Goal: Task Accomplishment & Management: Use online tool/utility

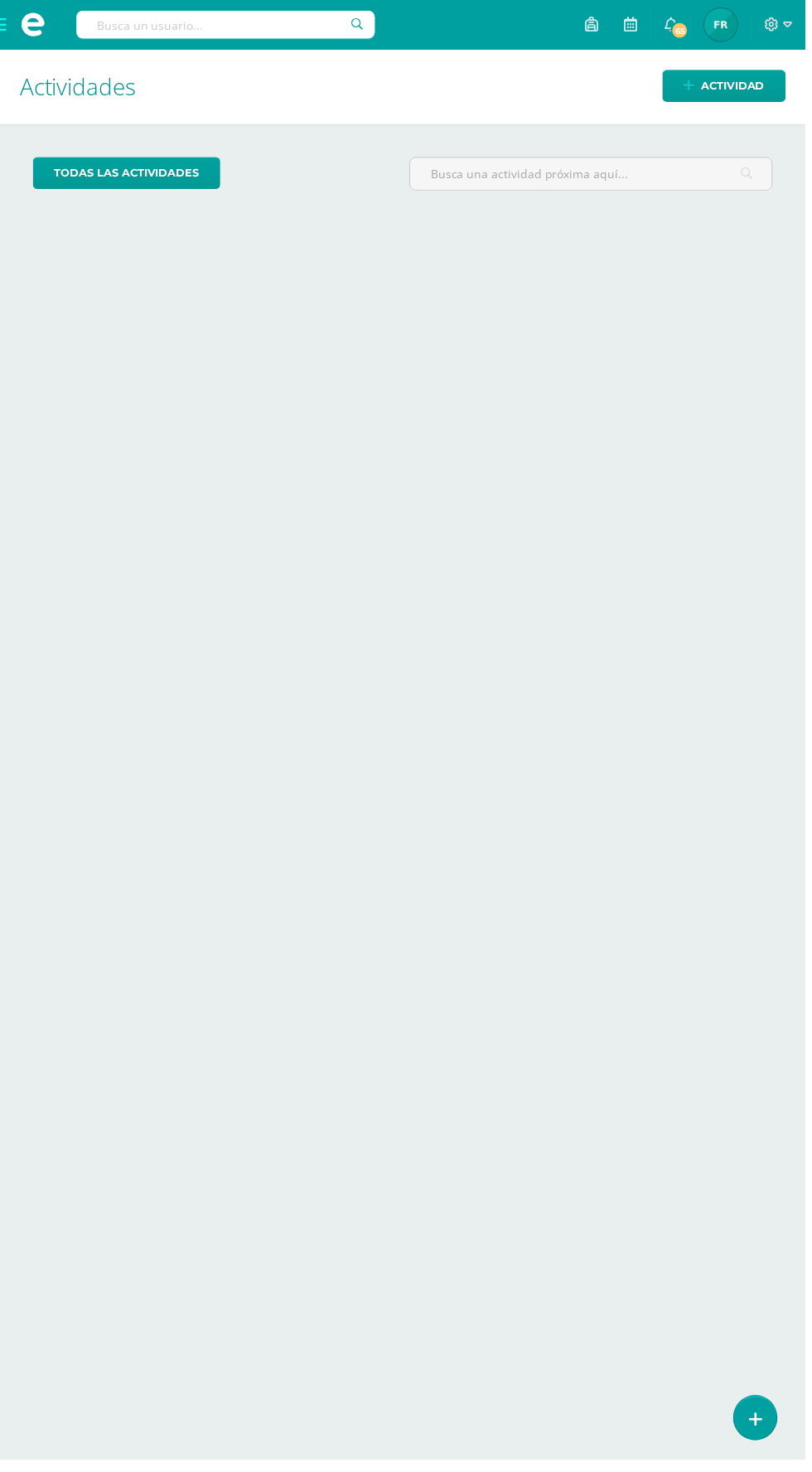
click at [28, 29] on span at bounding box center [33, 25] width 25 height 25
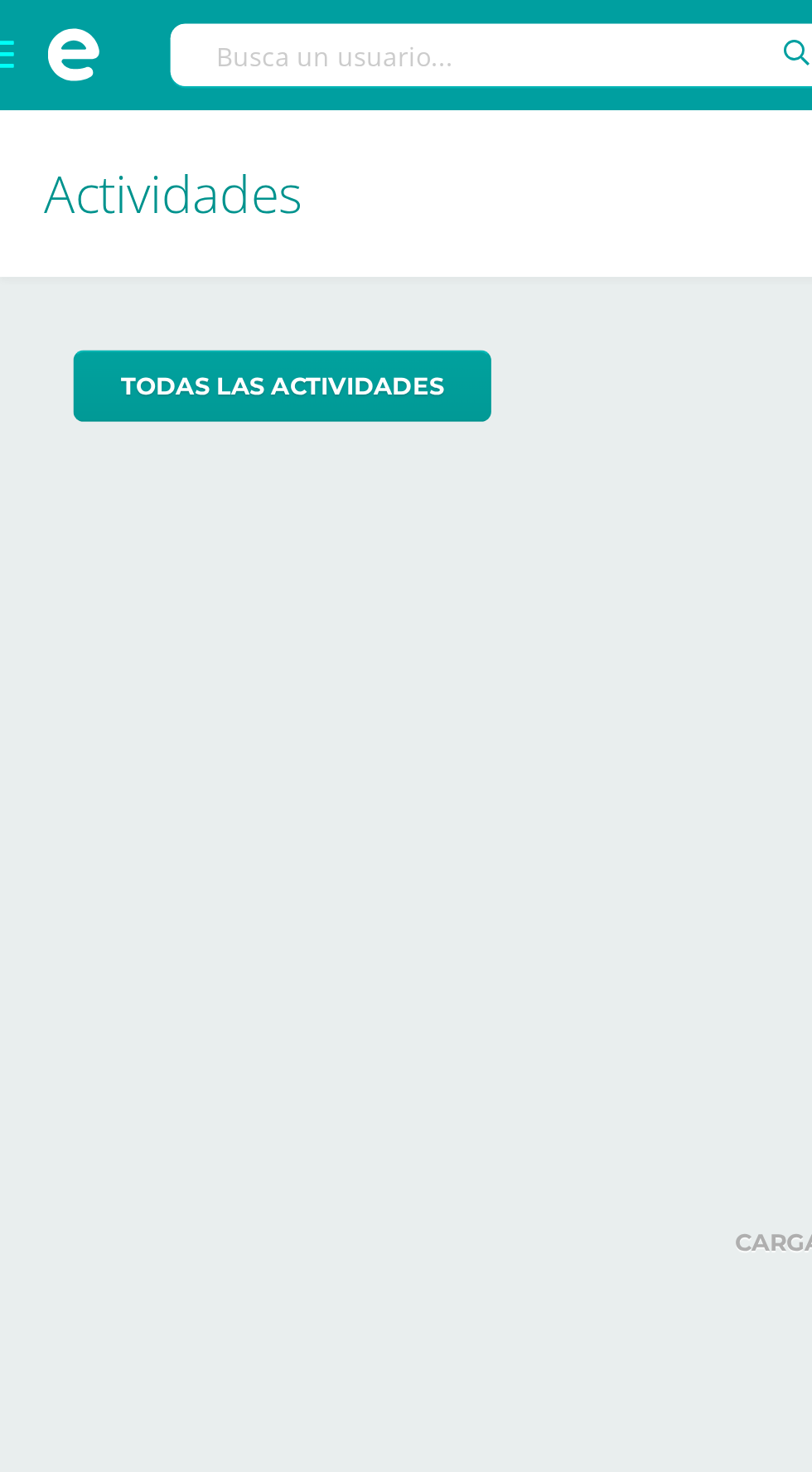
click at [8, 9] on span at bounding box center [33, 25] width 67 height 50
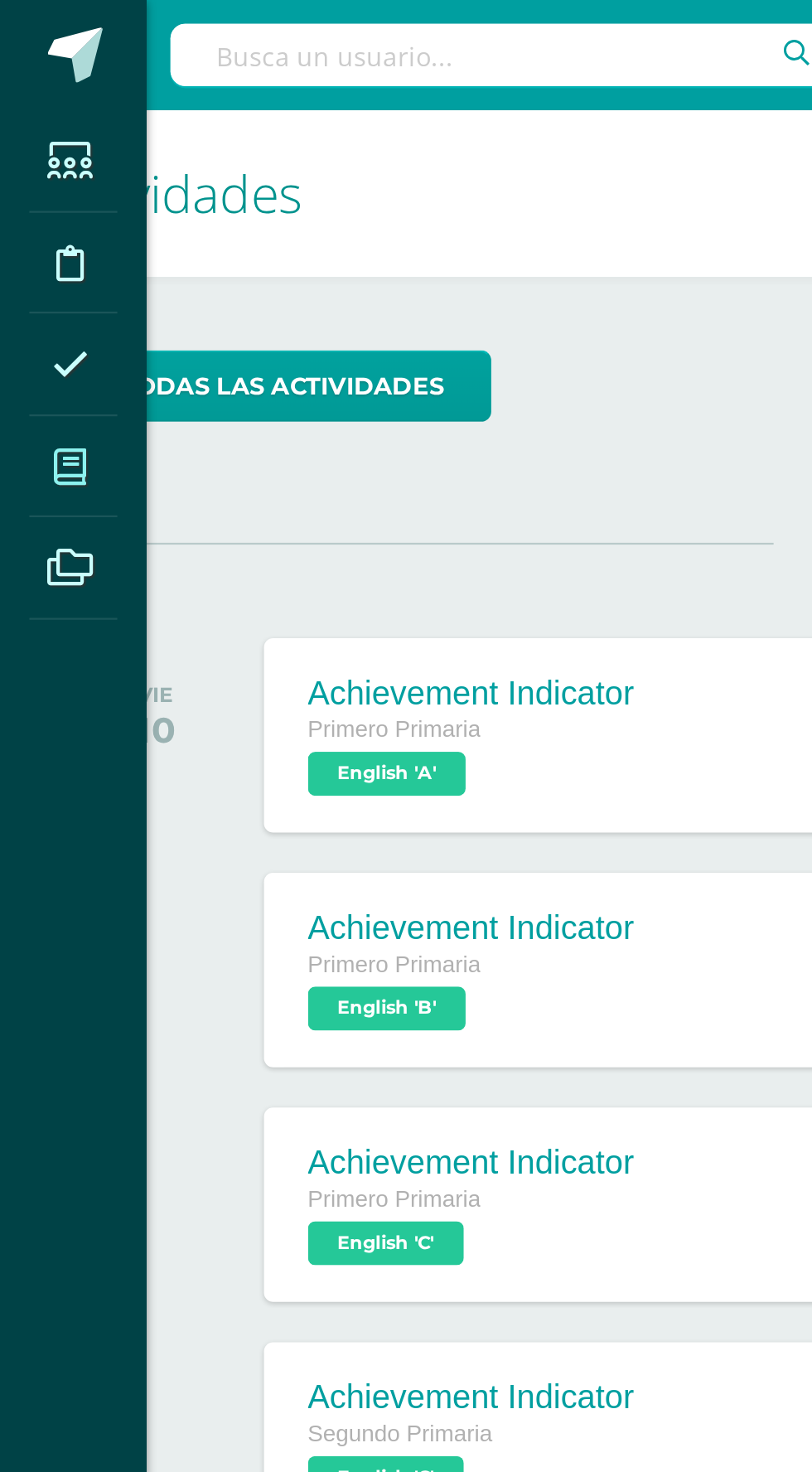
click at [31, 209] on icon at bounding box center [31, 211] width 15 height 17
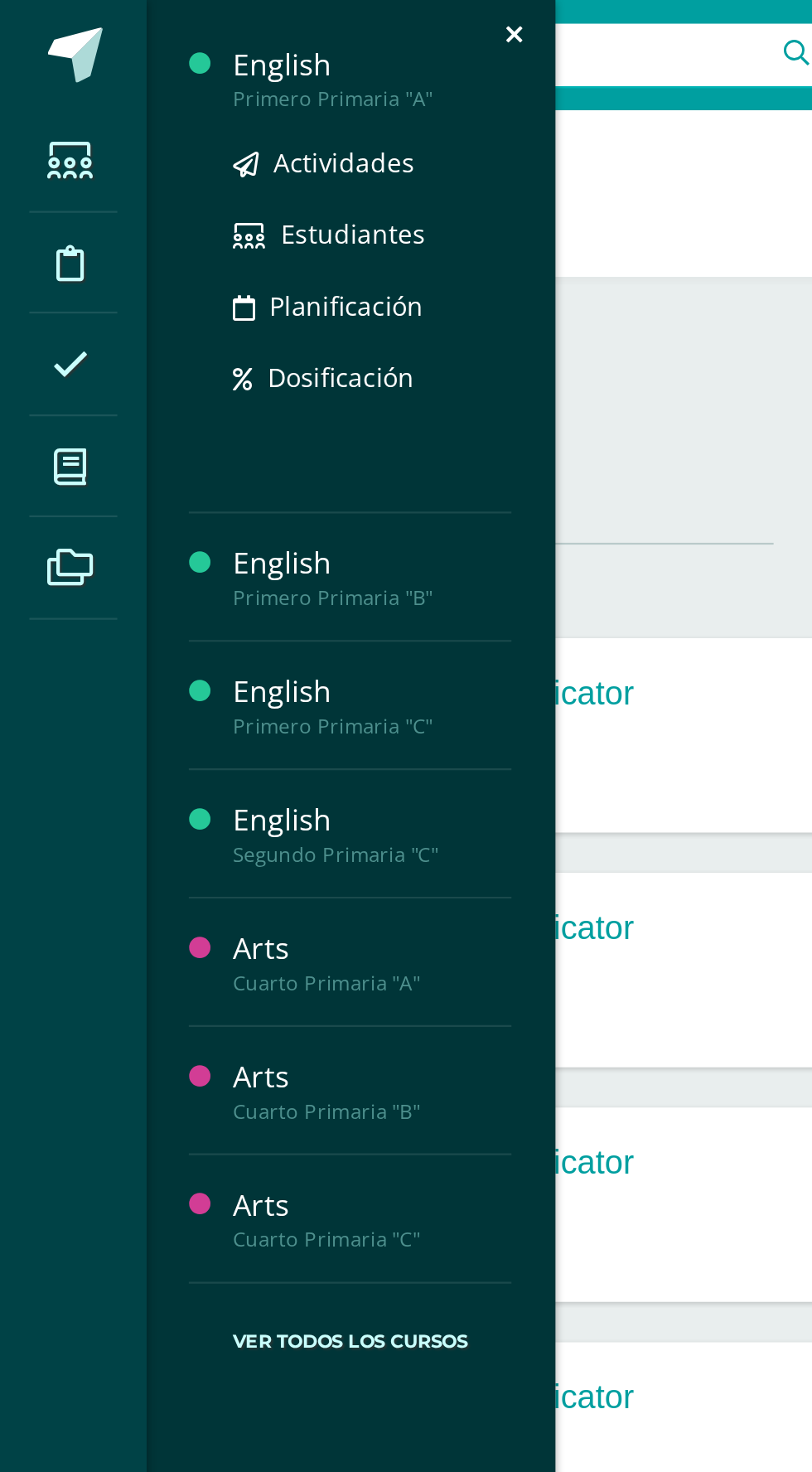
click at [121, 35] on div "English" at bounding box center [168, 30] width 126 height 19
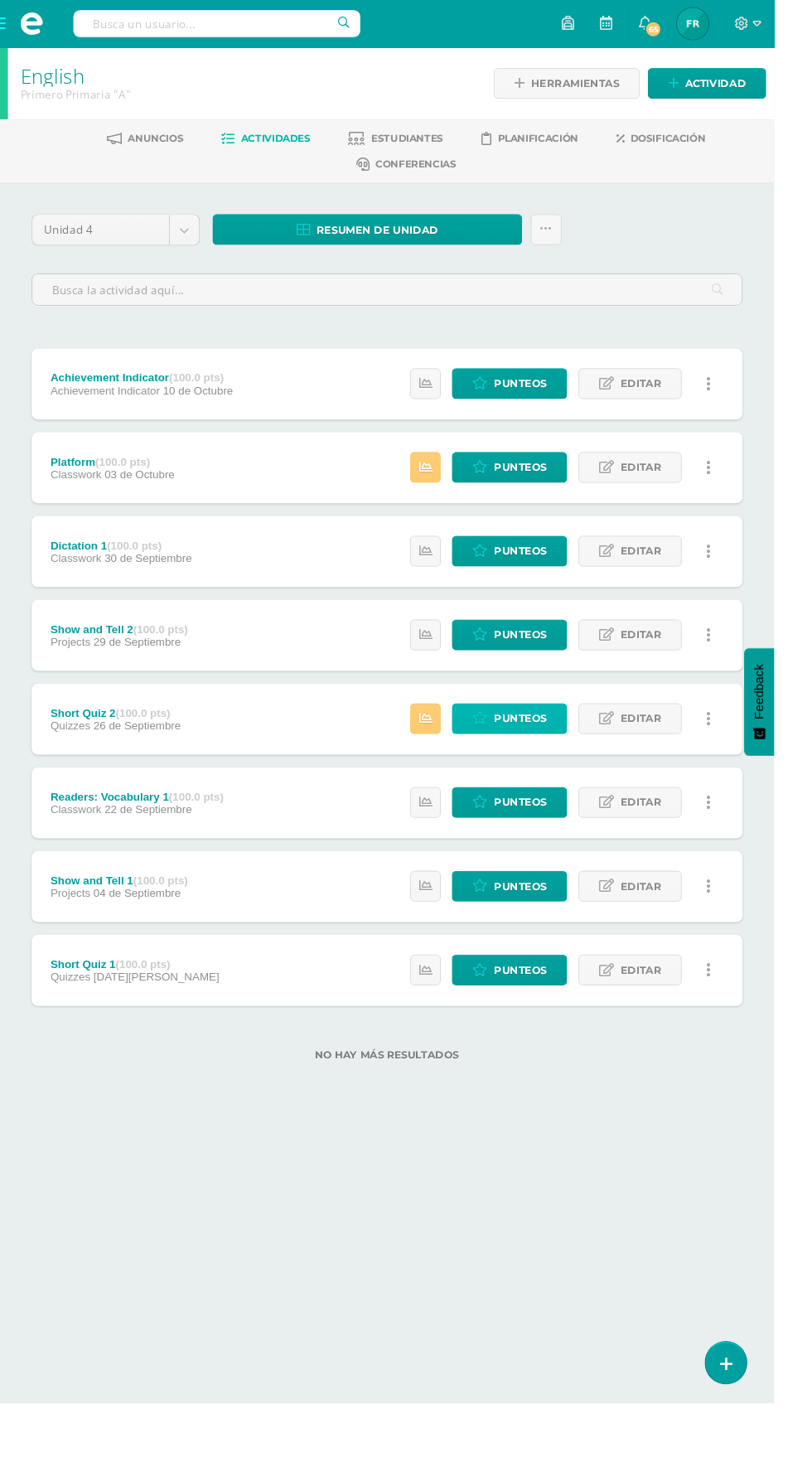
click at [528, 750] on span "Punteos" at bounding box center [545, 754] width 55 height 31
click at [534, 740] on span "Punteos" at bounding box center [545, 754] width 55 height 31
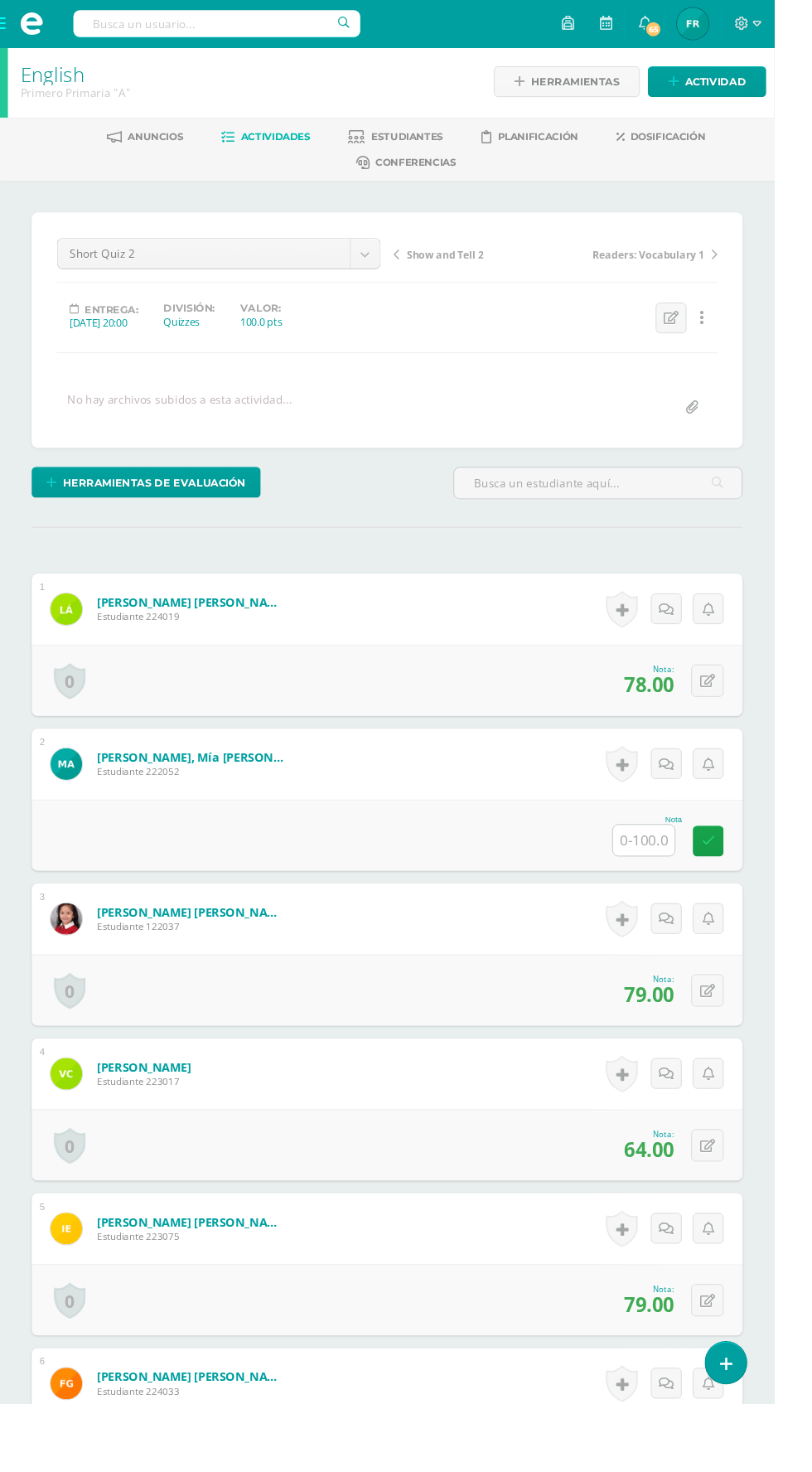
scroll to position [3, 0]
click at [654, 881] on input "text" at bounding box center [675, 881] width 65 height 32
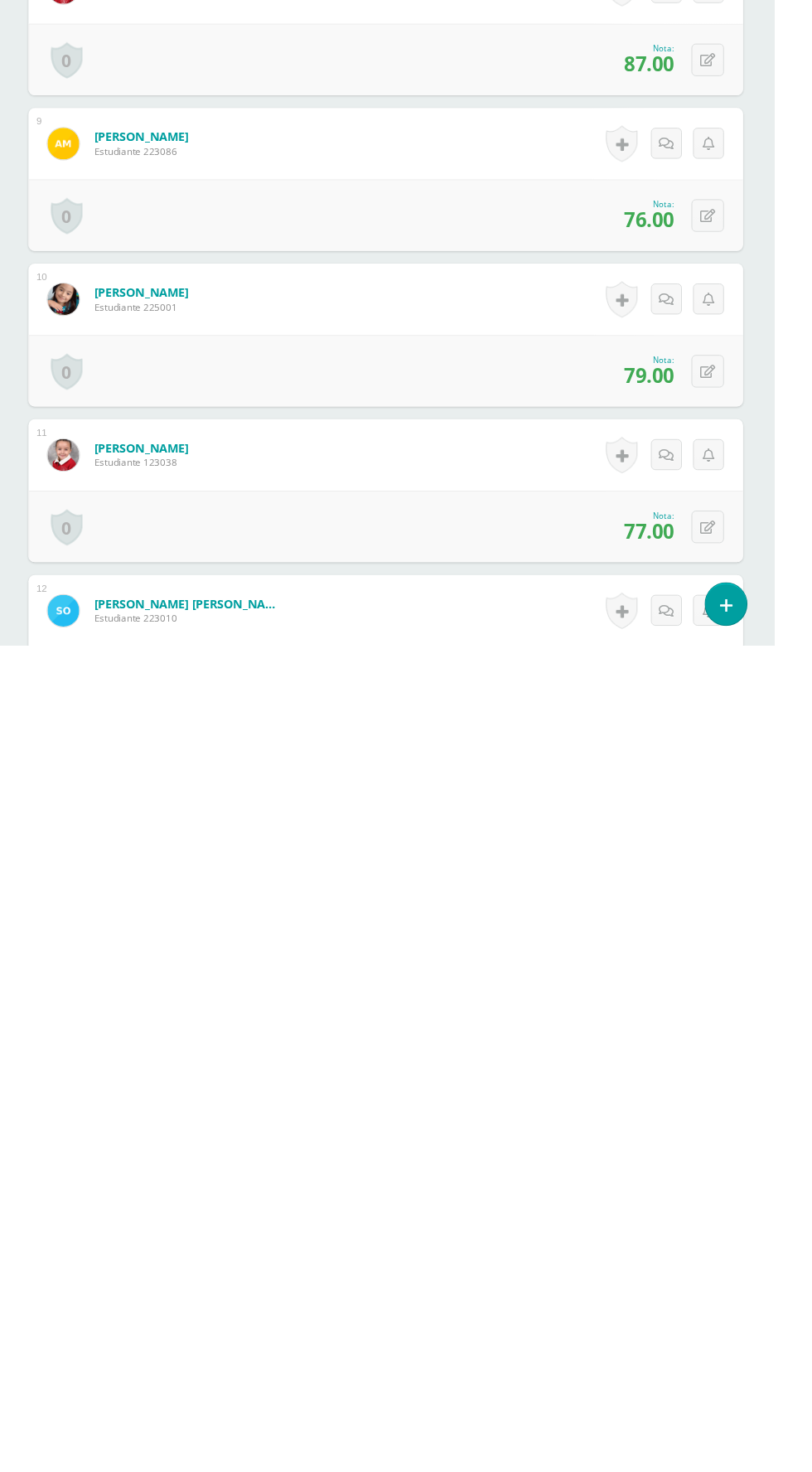
scroll to position [1015, 0]
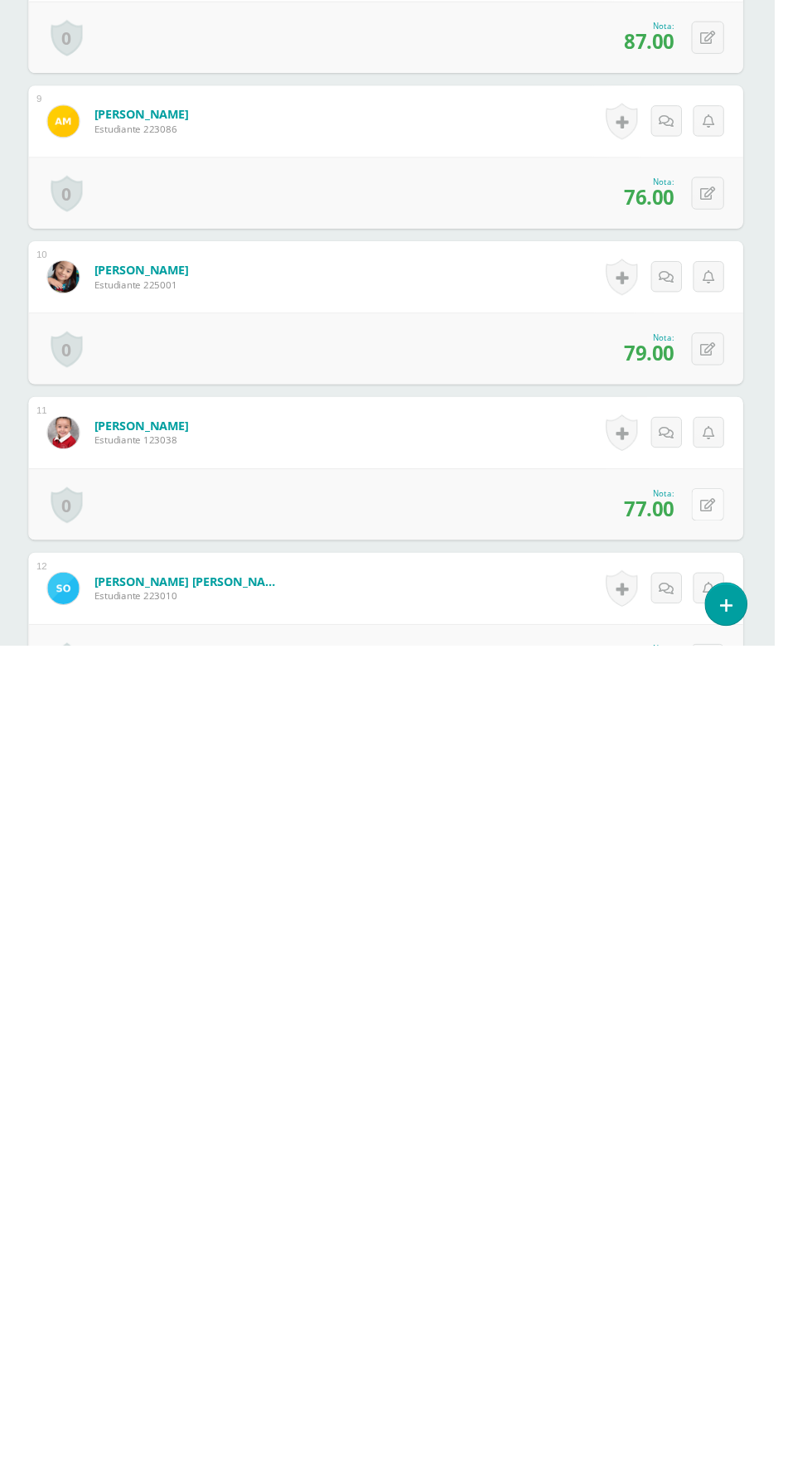
type input "100"
click at [743, 1322] on icon at bounding box center [742, 1327] width 16 height 14
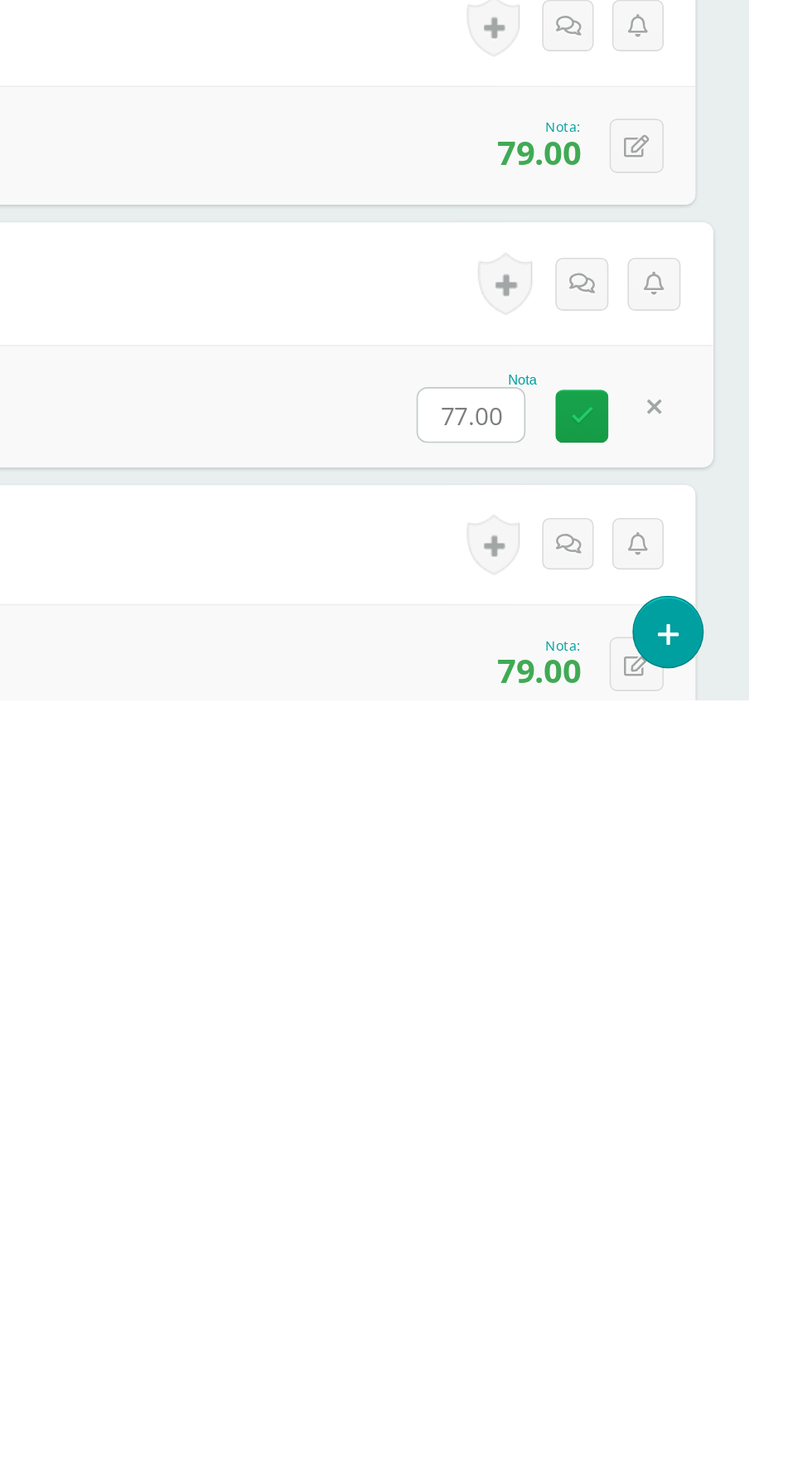
scroll to position [1052, 0]
type input "87"
click at [699, 1283] on link at bounding box center [708, 1295] width 33 height 33
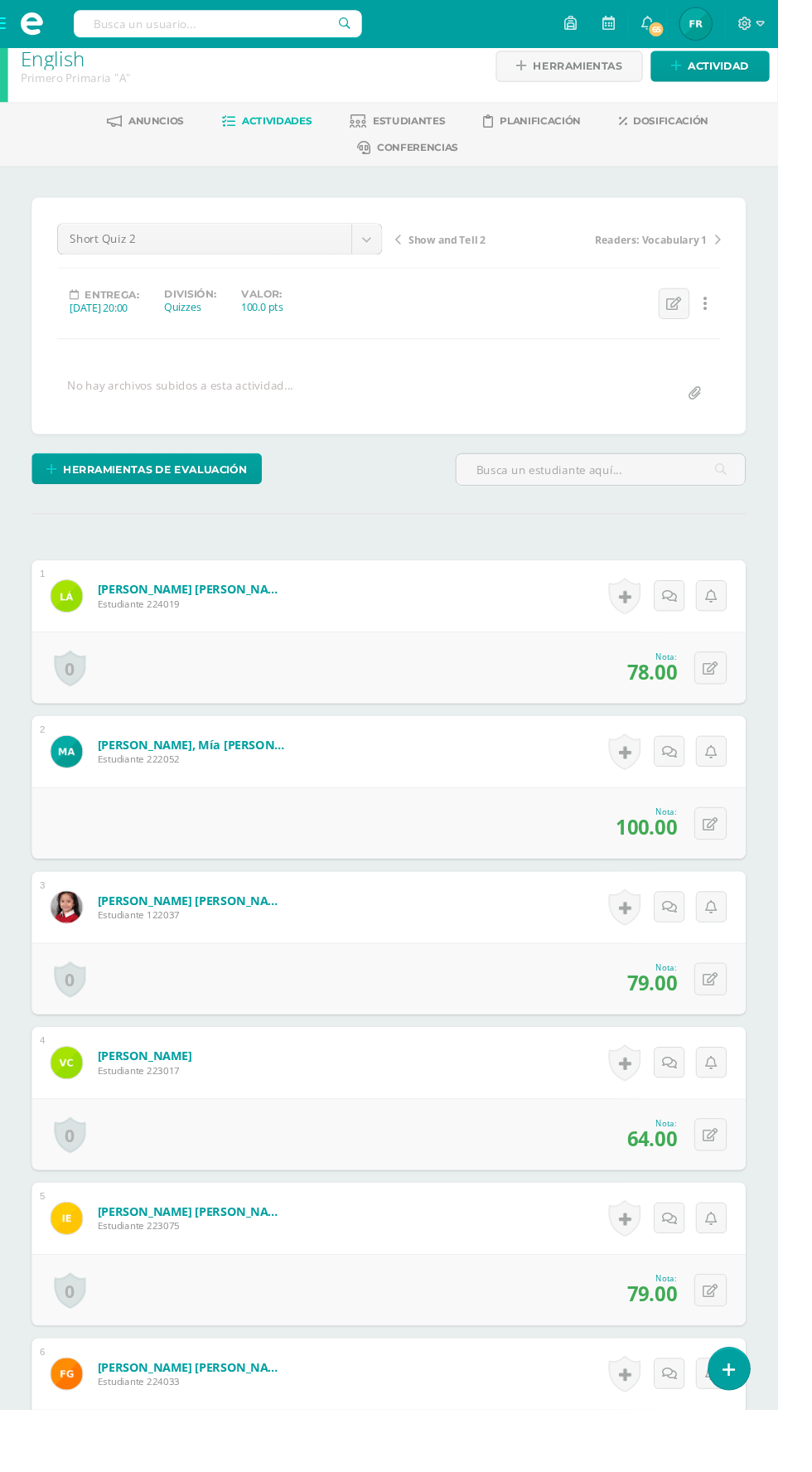
scroll to position [0, 0]
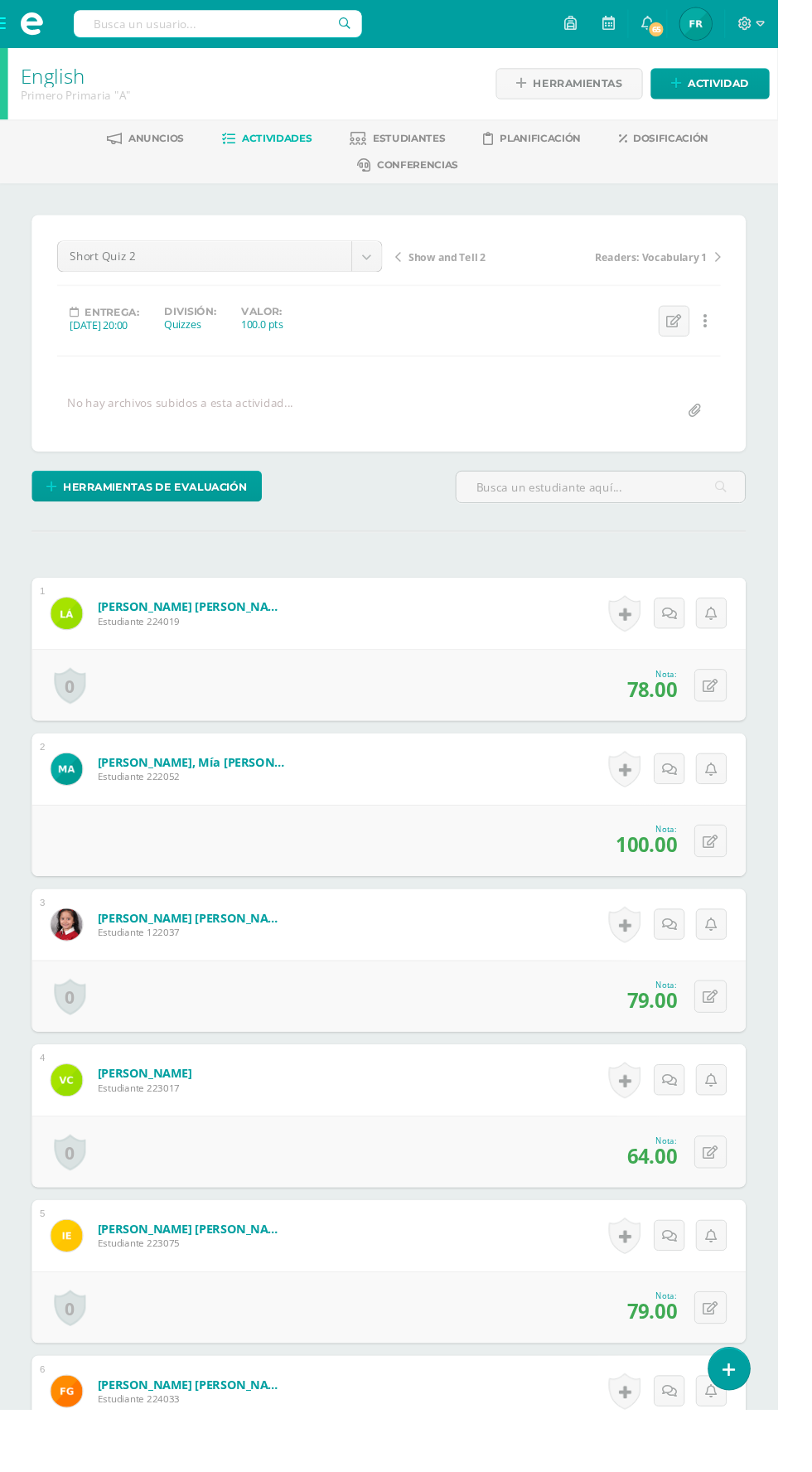
click at [253, 145] on span "Actividades" at bounding box center [289, 145] width 73 height 12
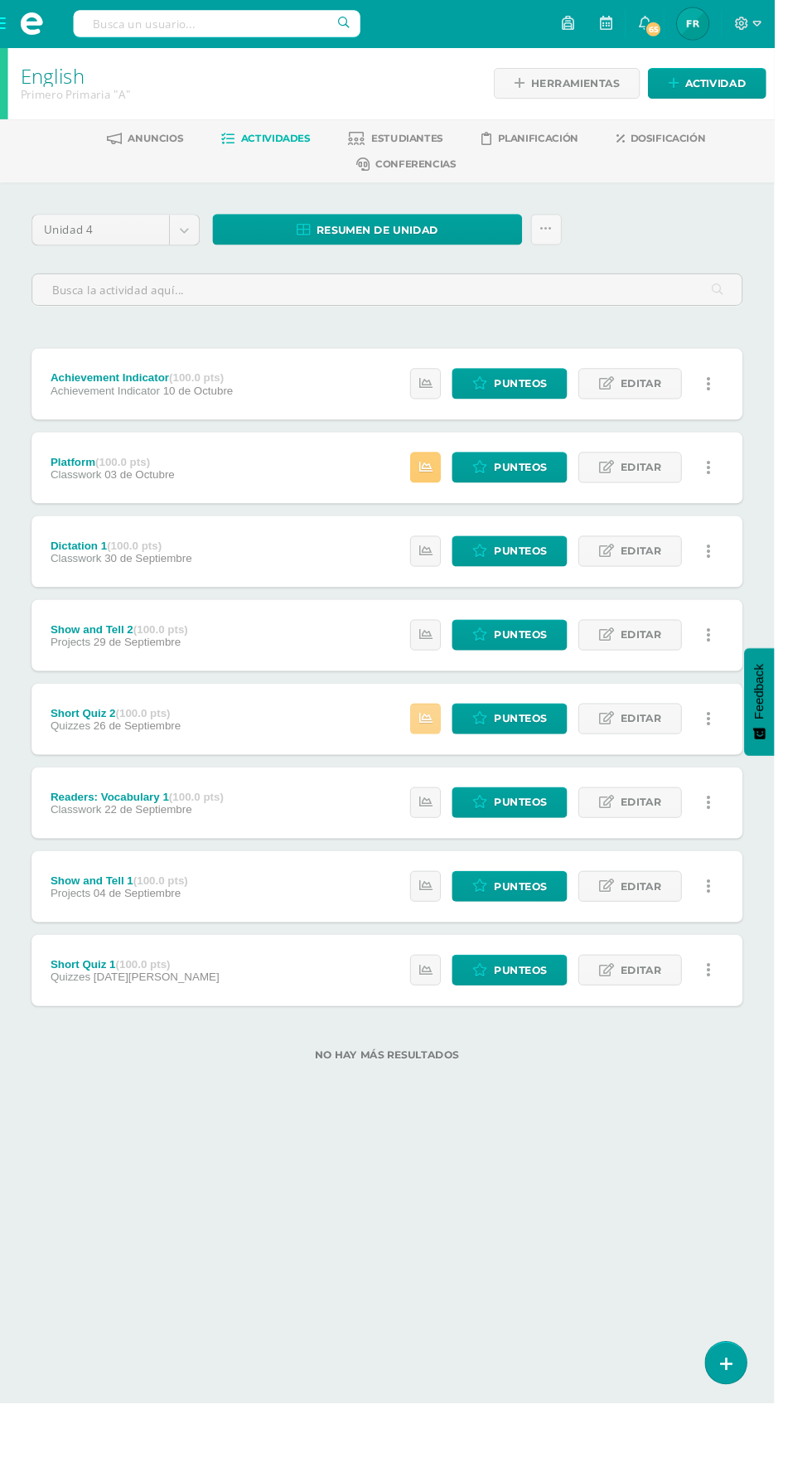
click at [441, 752] on link at bounding box center [446, 754] width 32 height 32
click at [467, 1165] on html "Estudiantes Disciplina Asistencia Mis cursos Archivos Soporte Ayuda Reportar un…" at bounding box center [406, 583] width 812 height 1165
